Goal: Task Accomplishment & Management: Manage account settings

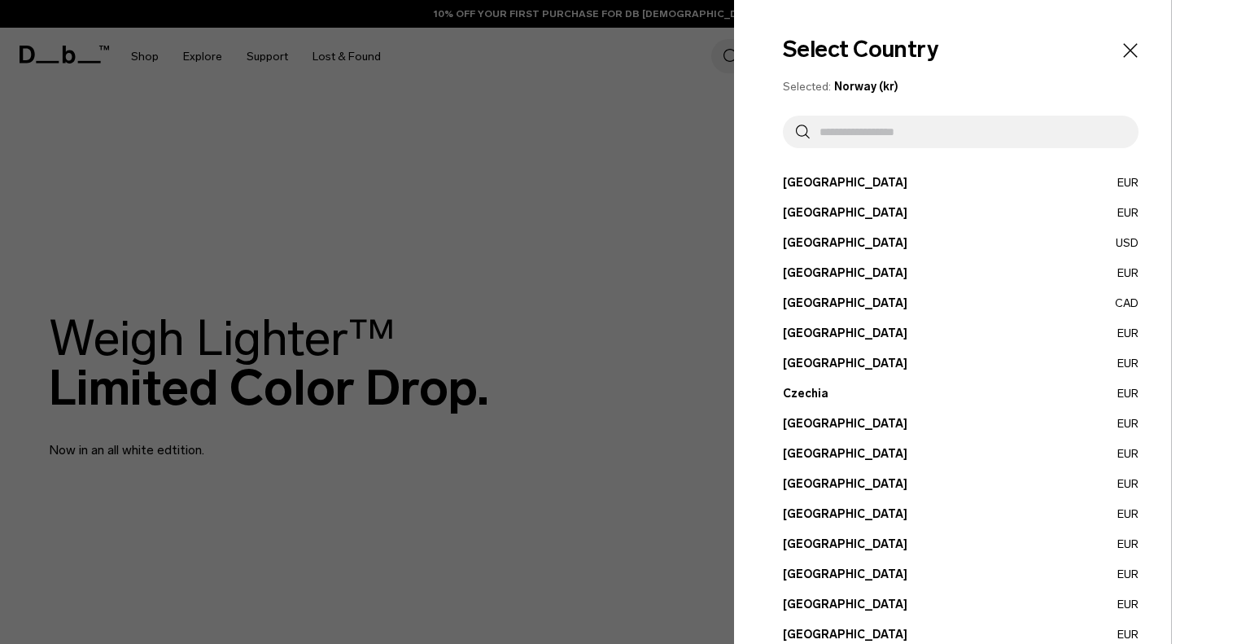
click at [954, 142] on input "text" at bounding box center [968, 132] width 316 height 33
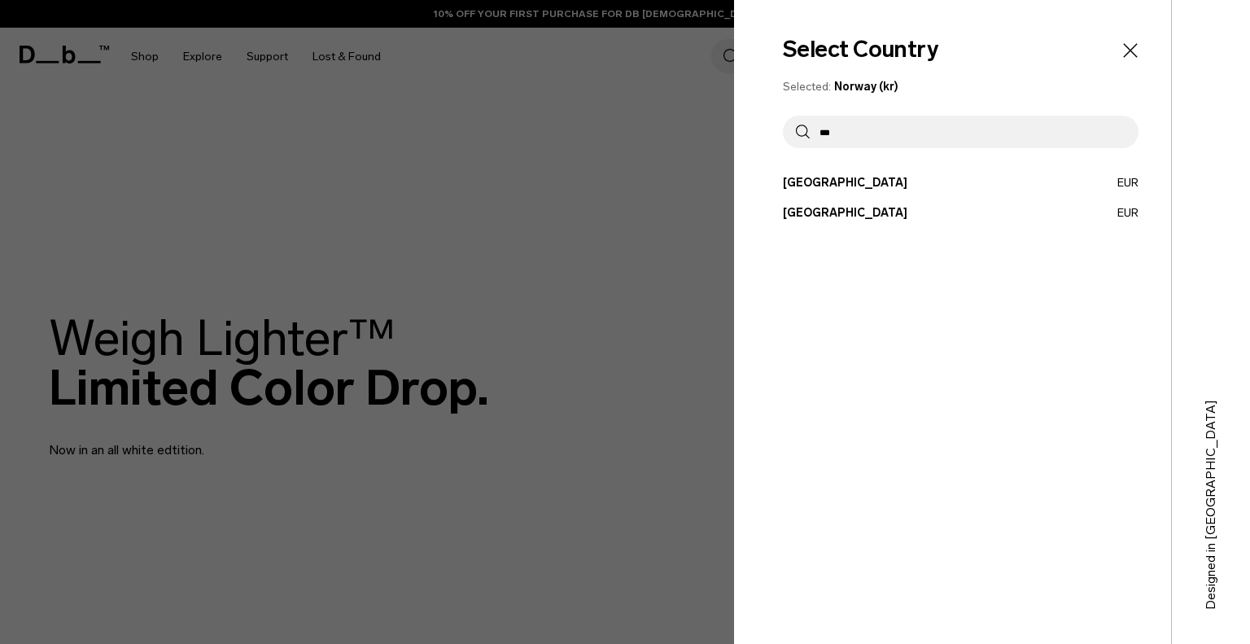
type input "****"
type input "**"
click at [837, 245] on button "United States USD" at bounding box center [961, 242] width 356 height 17
